Goal: Information Seeking & Learning: Learn about a topic

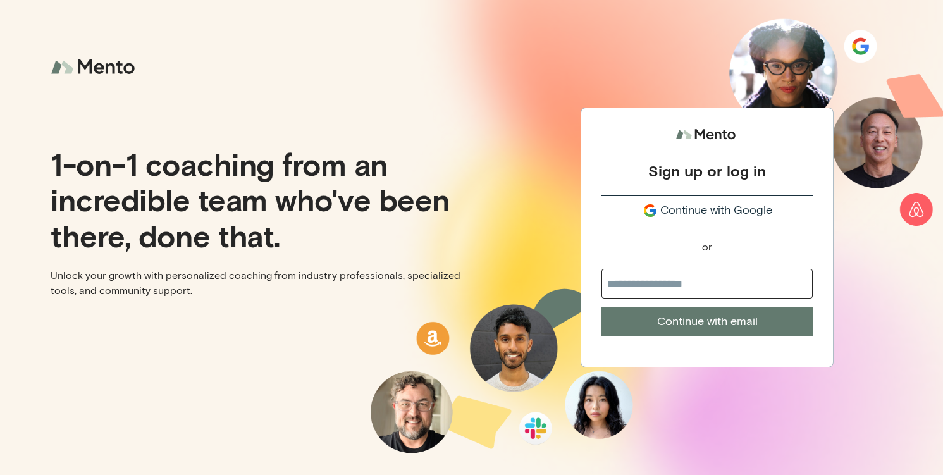
click at [685, 208] on span "Continue with Google" at bounding box center [716, 210] width 112 height 17
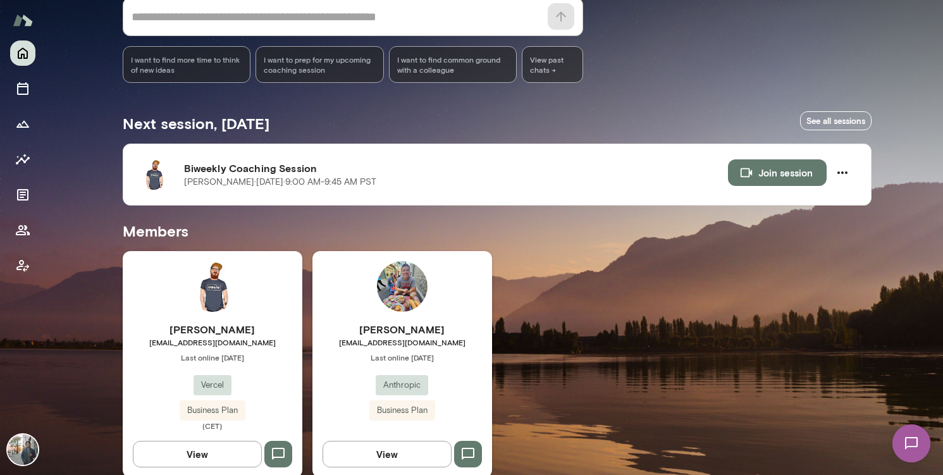
scroll to position [152, 0]
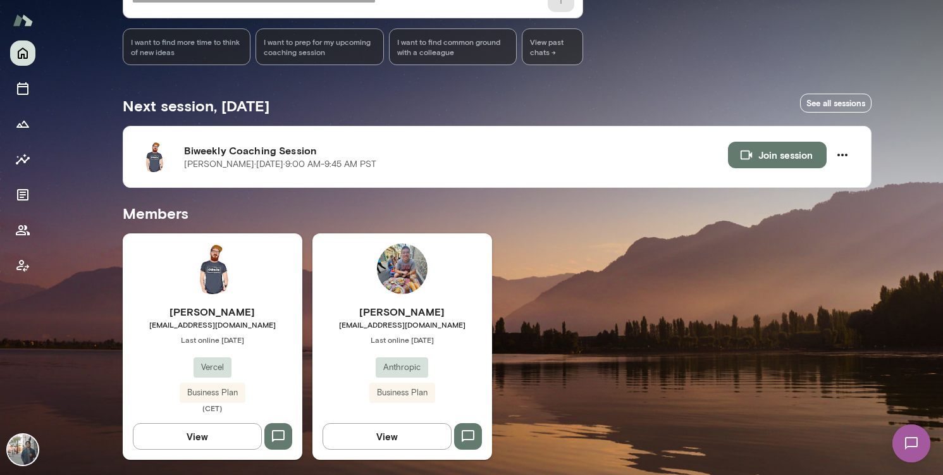
click at [410, 432] on button "View" at bounding box center [387, 436] width 129 height 27
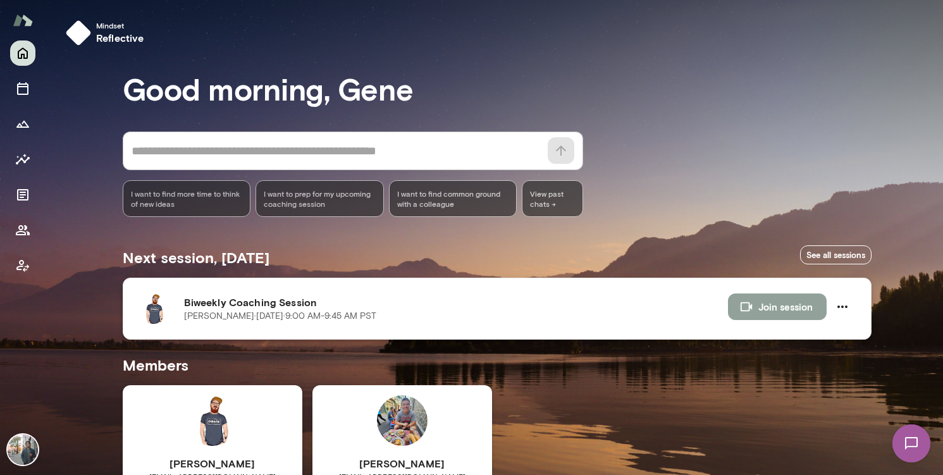
click at [795, 305] on button "Join session" at bounding box center [777, 306] width 99 height 27
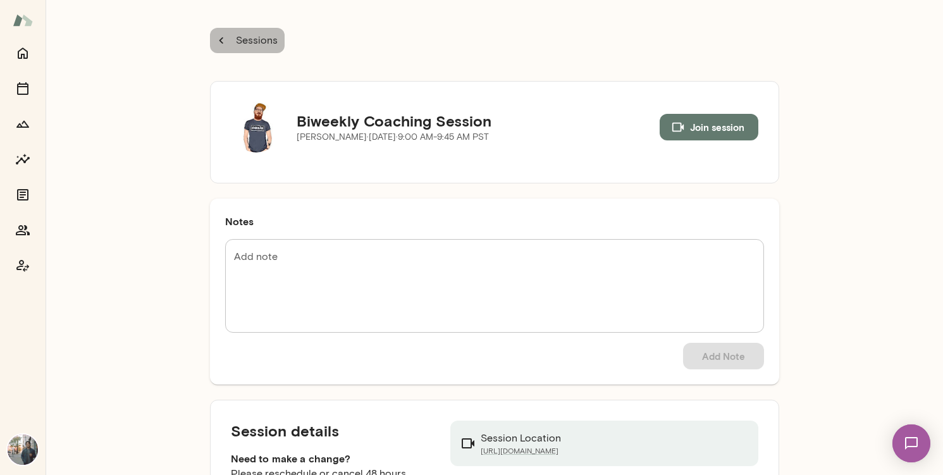
click at [228, 40] on button "Sessions" at bounding box center [247, 40] width 75 height 25
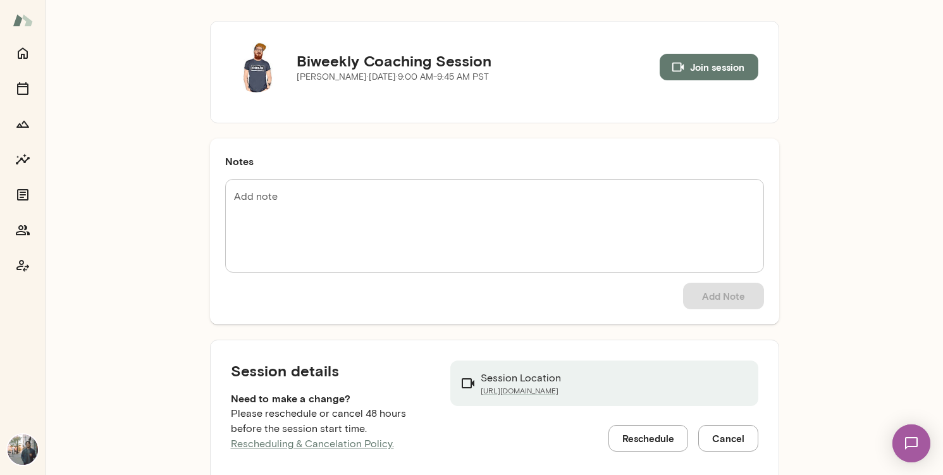
scroll to position [22, 0]
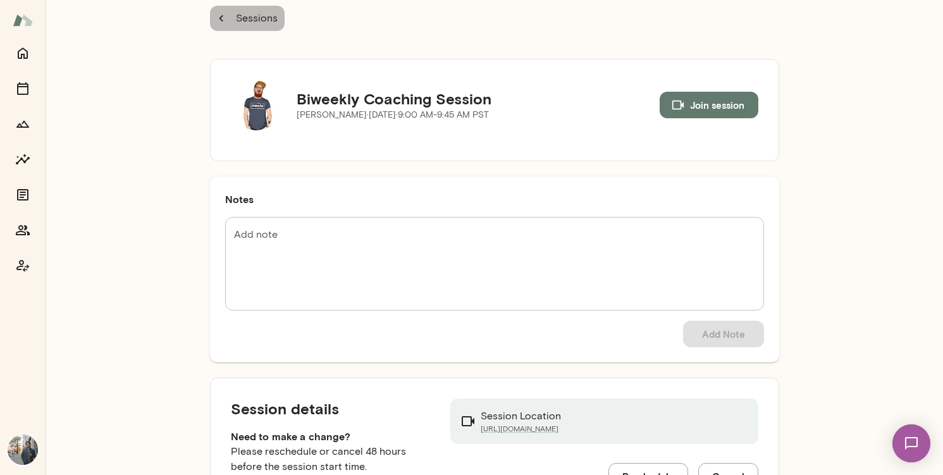
click at [216, 14] on icon "button" at bounding box center [221, 18] width 14 height 14
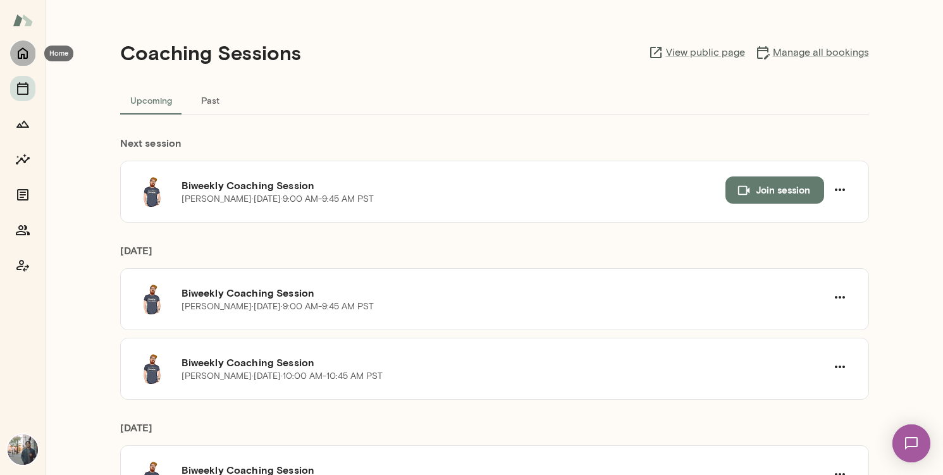
click at [21, 50] on icon "Home" at bounding box center [22, 53] width 15 height 15
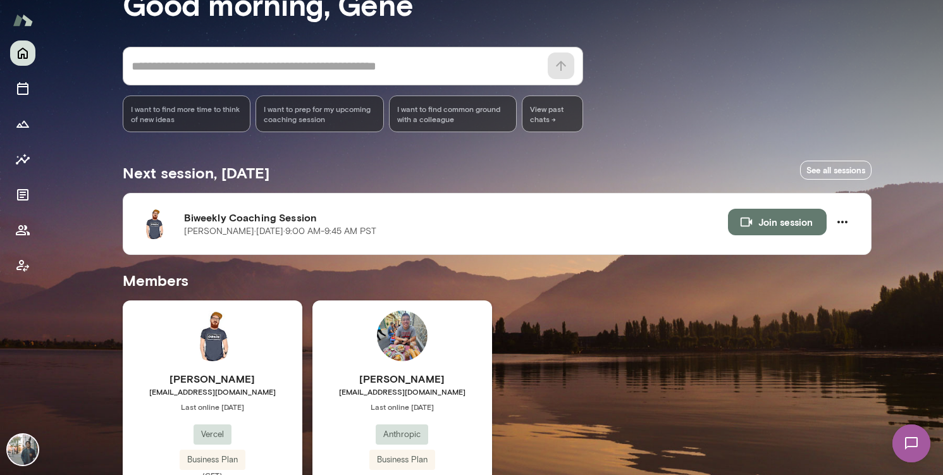
scroll to position [133, 0]
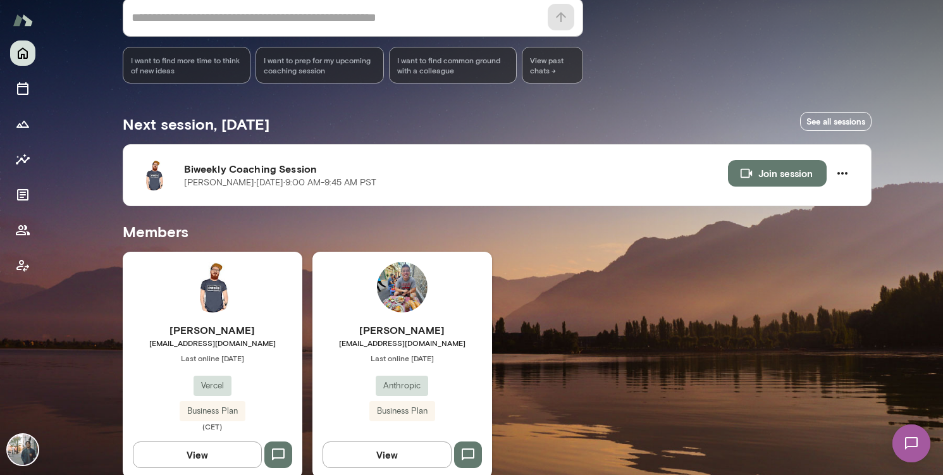
click at [228, 265] on div "[PERSON_NAME] [EMAIL_ADDRESS][DOMAIN_NAME] Last online [DATE] Vercel Business P…" at bounding box center [213, 365] width 180 height 226
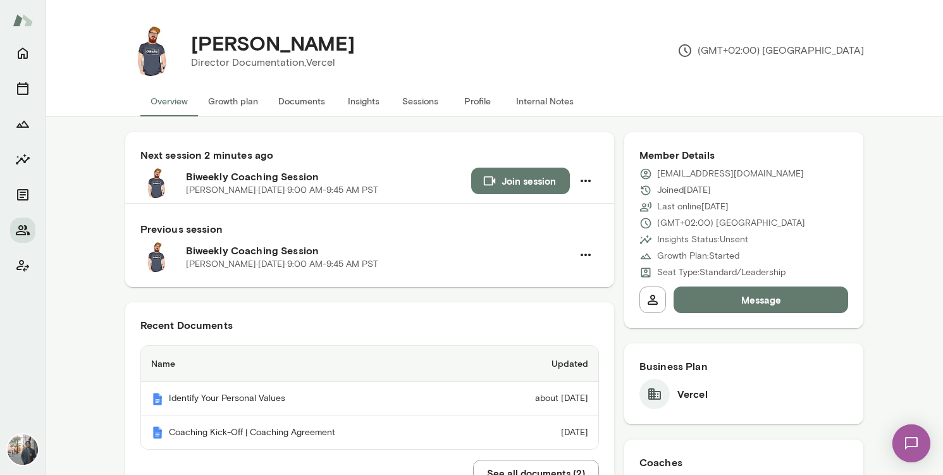
click at [237, 99] on button "Growth plan" at bounding box center [233, 101] width 70 height 30
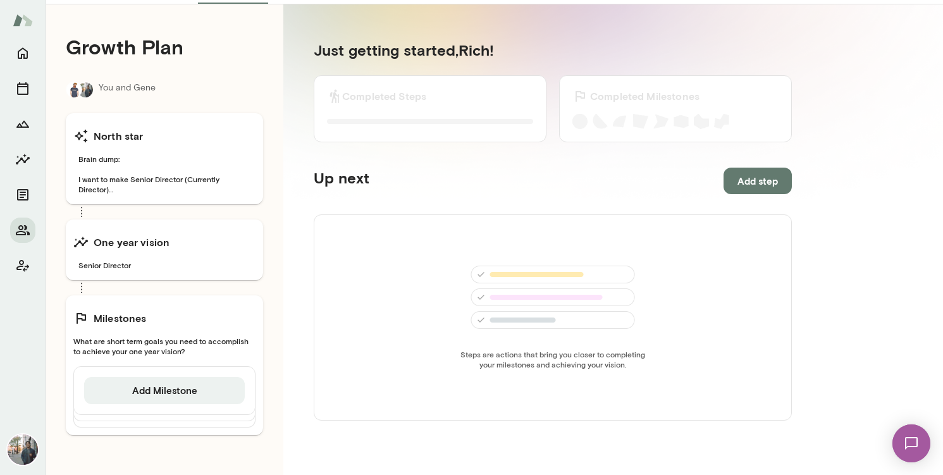
scroll to position [117, 0]
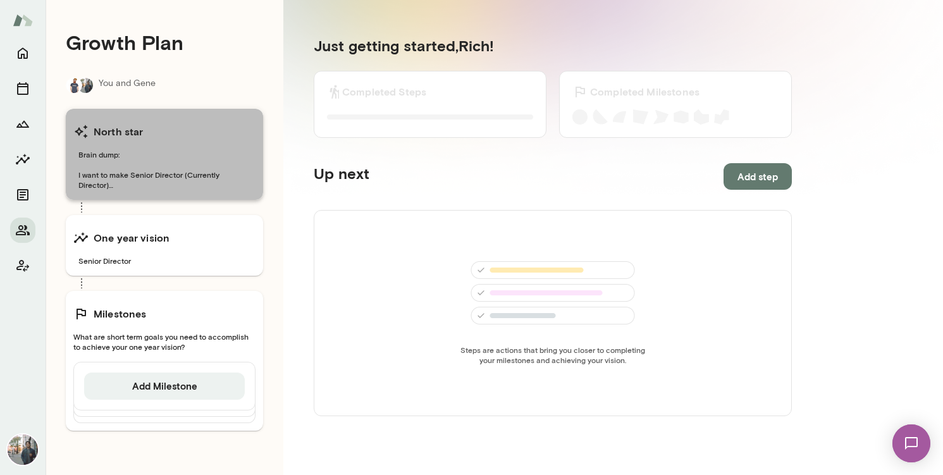
click at [138, 164] on span "Brain dump: I want to make Senior Director (Currently Director) I want to grow …" at bounding box center [164, 169] width 182 height 40
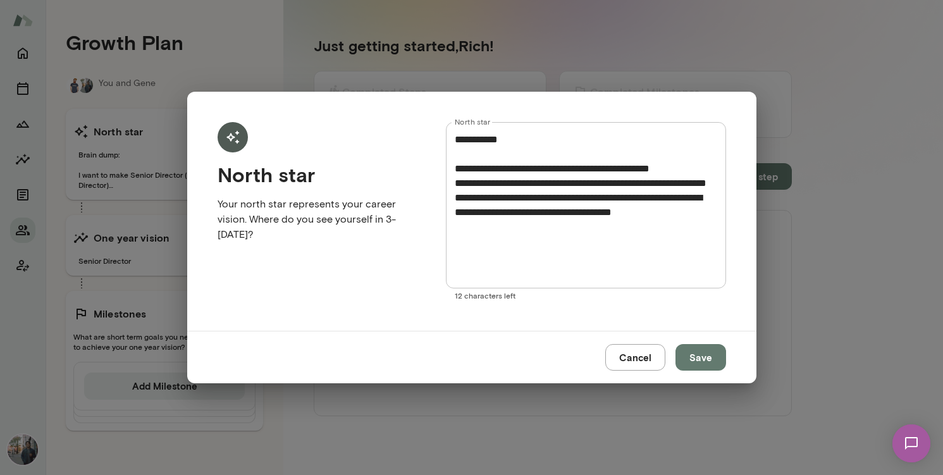
click at [631, 357] on button "Cancel" at bounding box center [635, 357] width 60 height 27
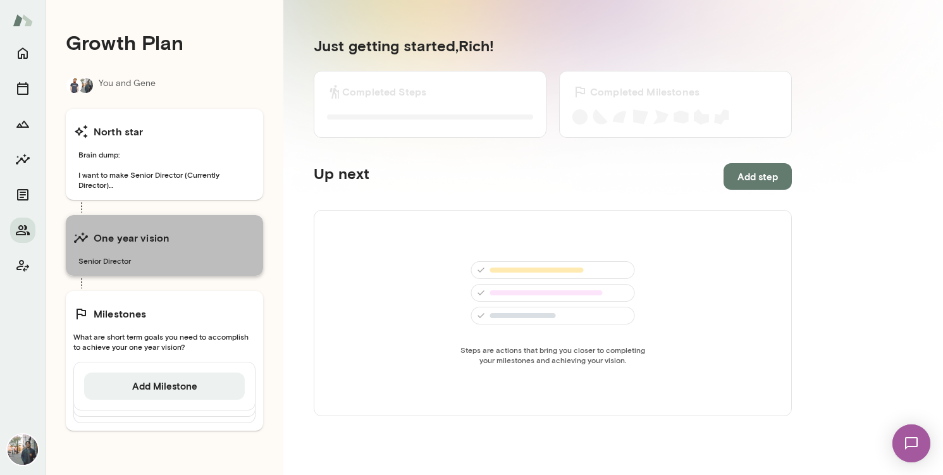
click at [138, 235] on h6 "One year vision" at bounding box center [132, 237] width 76 height 15
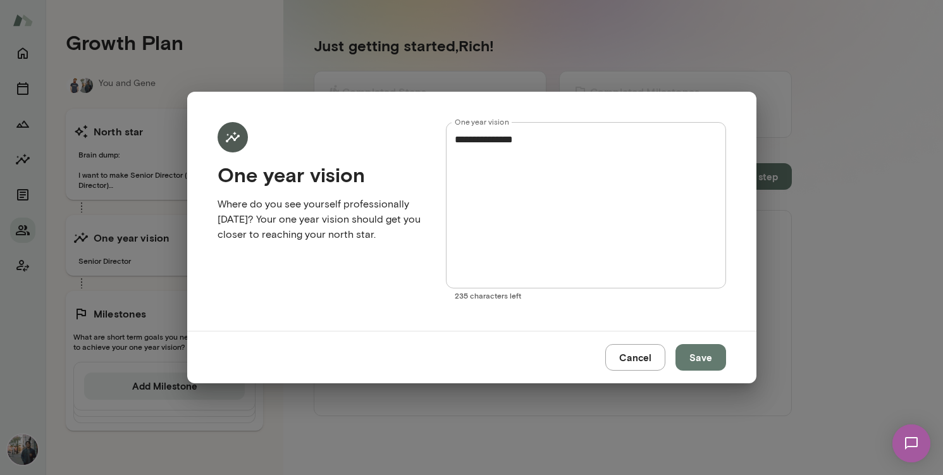
click at [629, 350] on button "Cancel" at bounding box center [635, 357] width 60 height 27
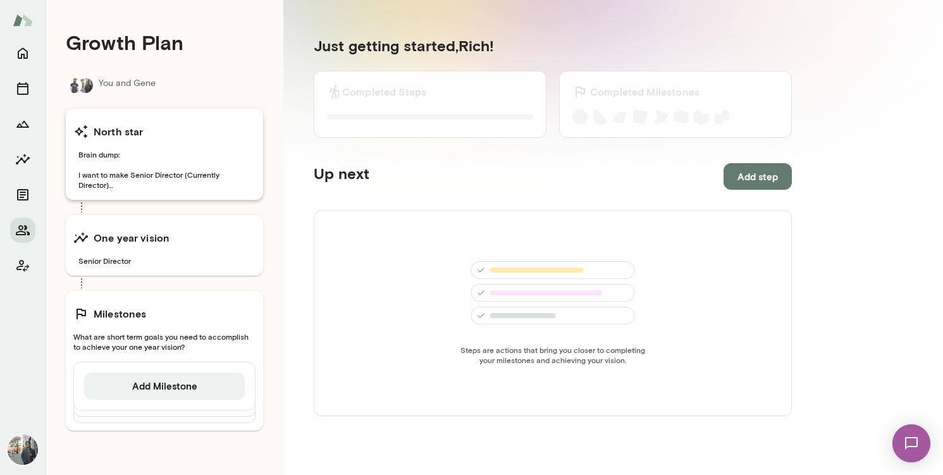
click at [152, 173] on span "Brain dump: I want to make Senior Director (Currently Director) I want to grow …" at bounding box center [164, 169] width 182 height 40
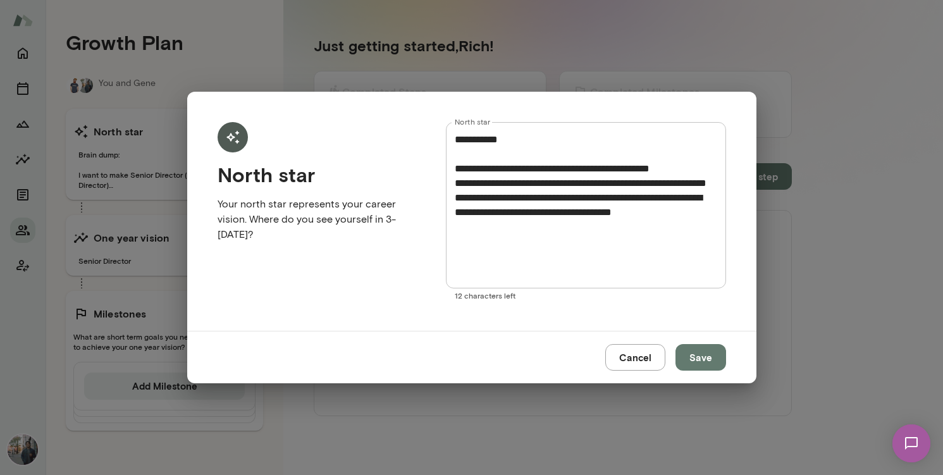
click at [639, 362] on button "Cancel" at bounding box center [635, 357] width 60 height 27
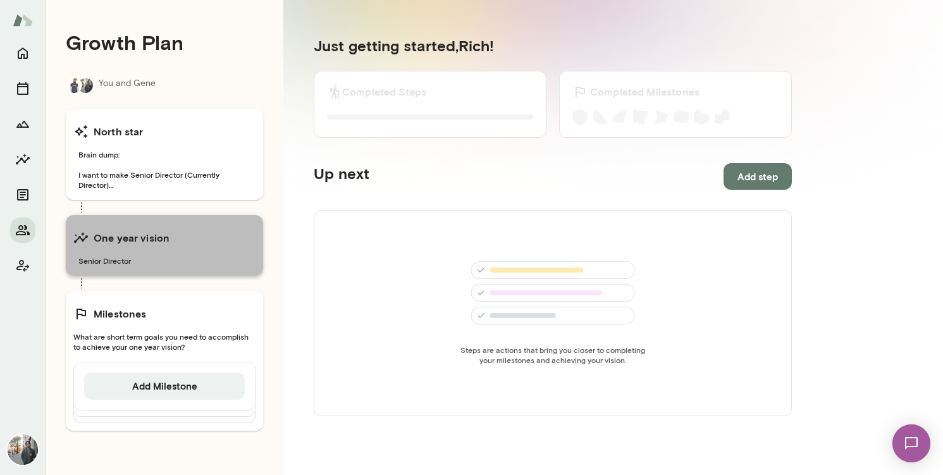
click at [144, 239] on h6 "One year vision" at bounding box center [132, 237] width 76 height 15
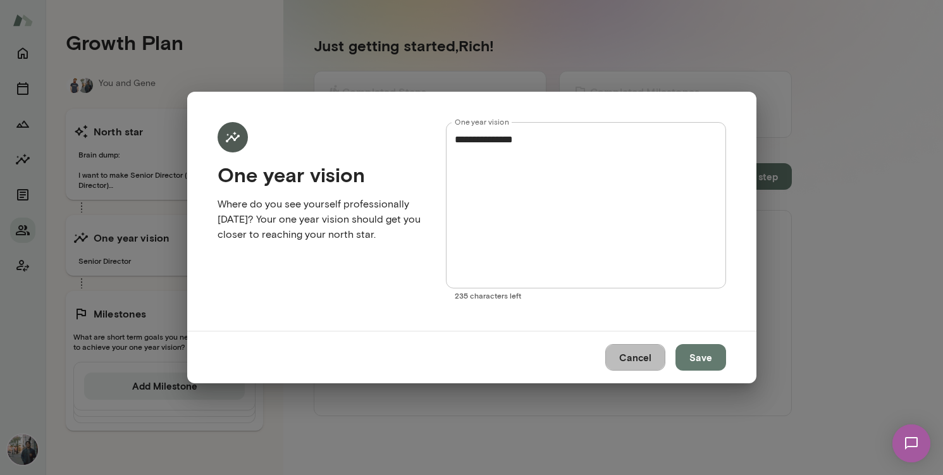
click at [647, 365] on button "Cancel" at bounding box center [635, 357] width 60 height 27
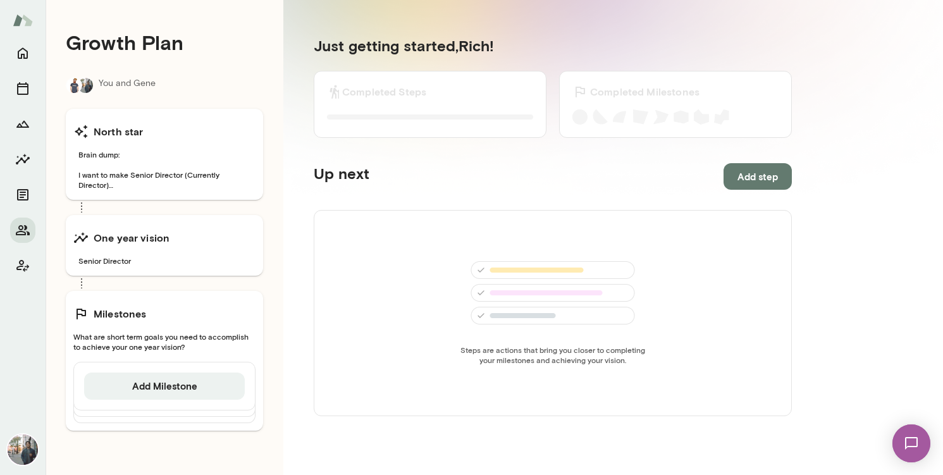
scroll to position [0, 0]
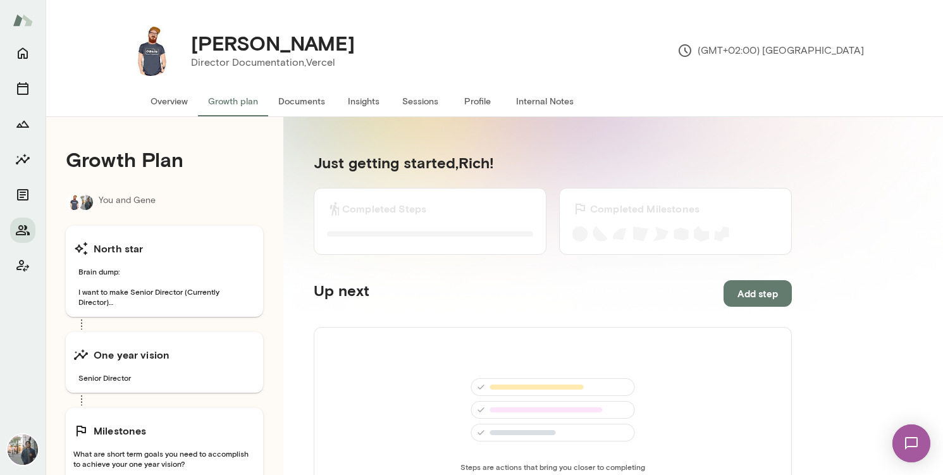
click at [904, 440] on img at bounding box center [911, 443] width 52 height 52
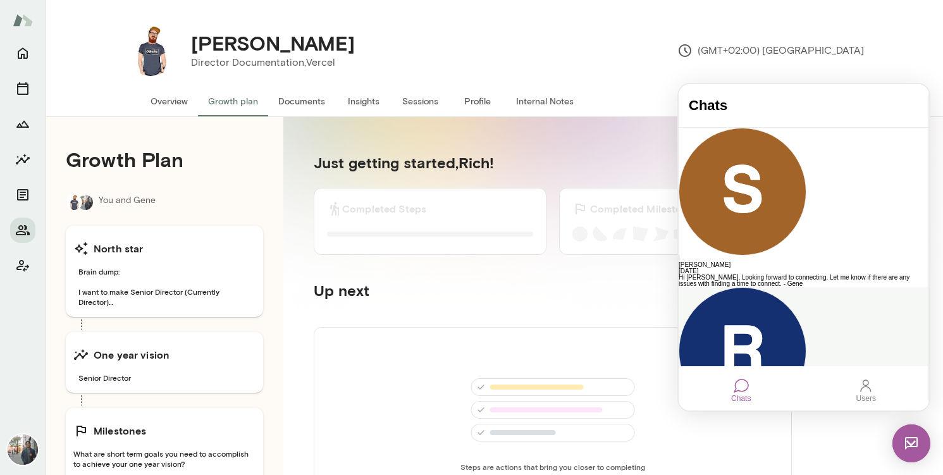
click at [755, 434] on div "No worries. Get well. Feel free to reschedule this time slot, otherwise I'll ta…" at bounding box center [804, 440] width 250 height 13
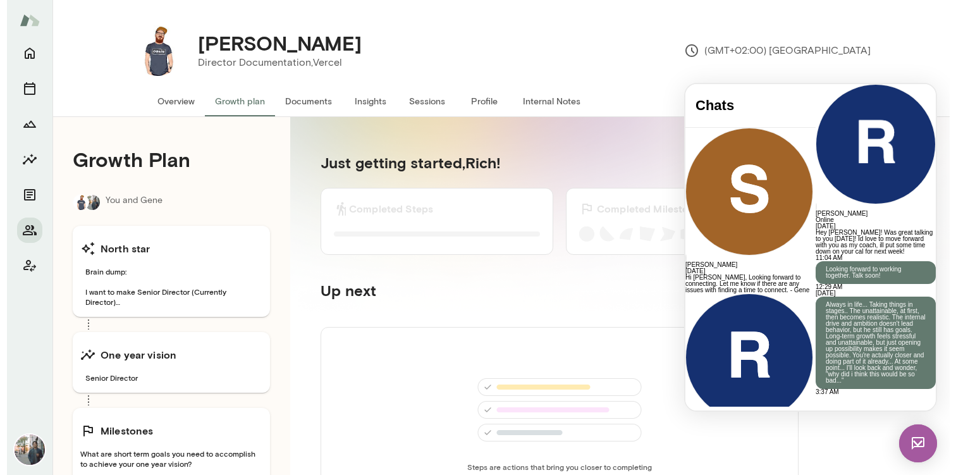
scroll to position [404, 0]
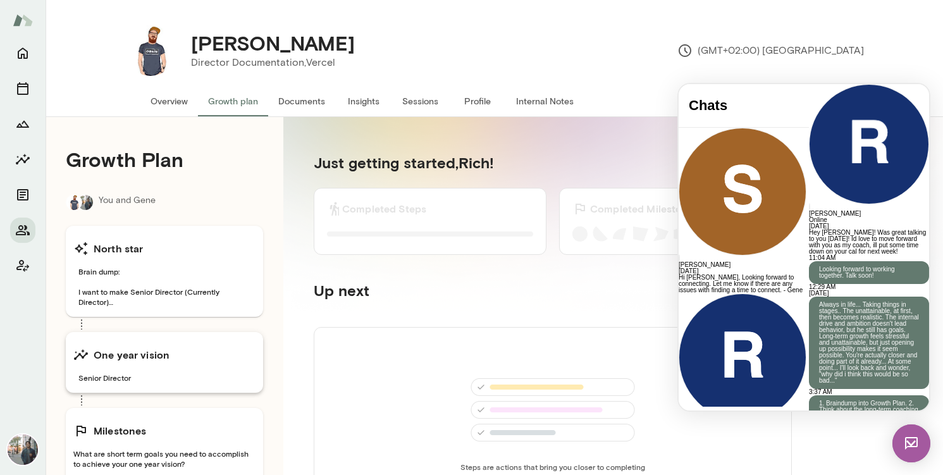
click at [152, 357] on h6 "One year vision" at bounding box center [132, 354] width 76 height 15
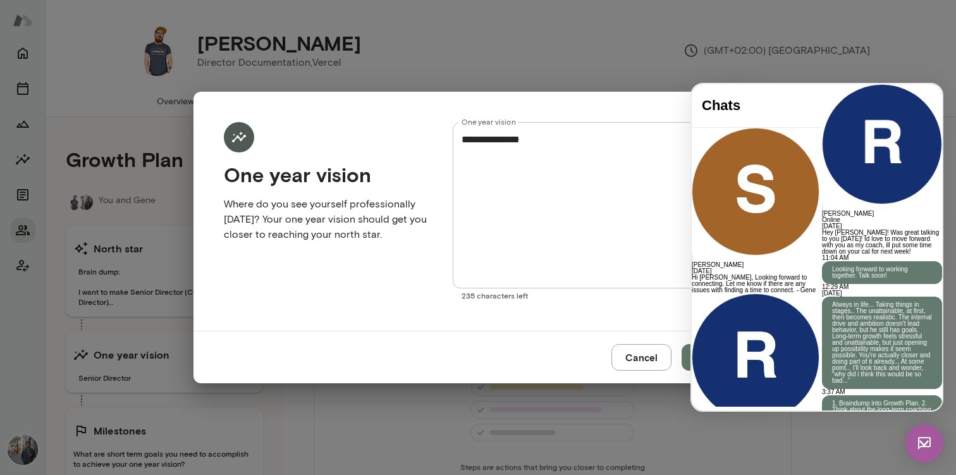
scroll to position [705, 0]
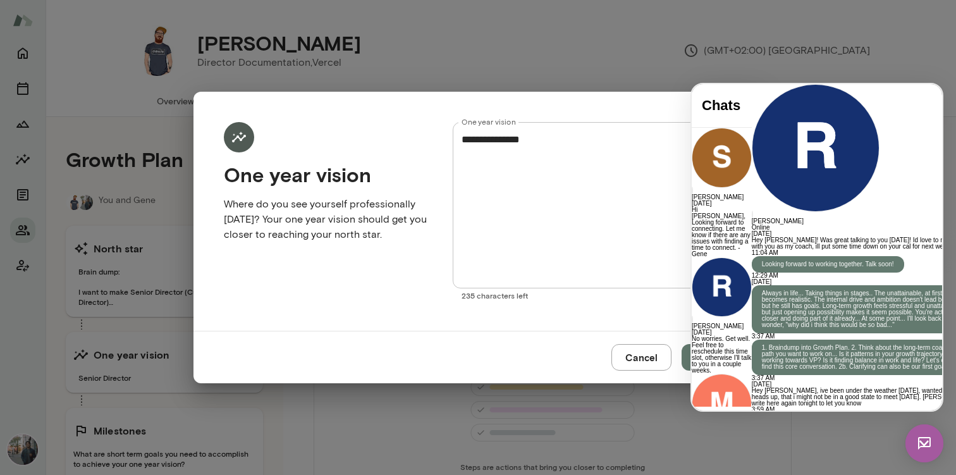
scroll to position [0, 0]
